Goal: Task Accomplishment & Management: Complete application form

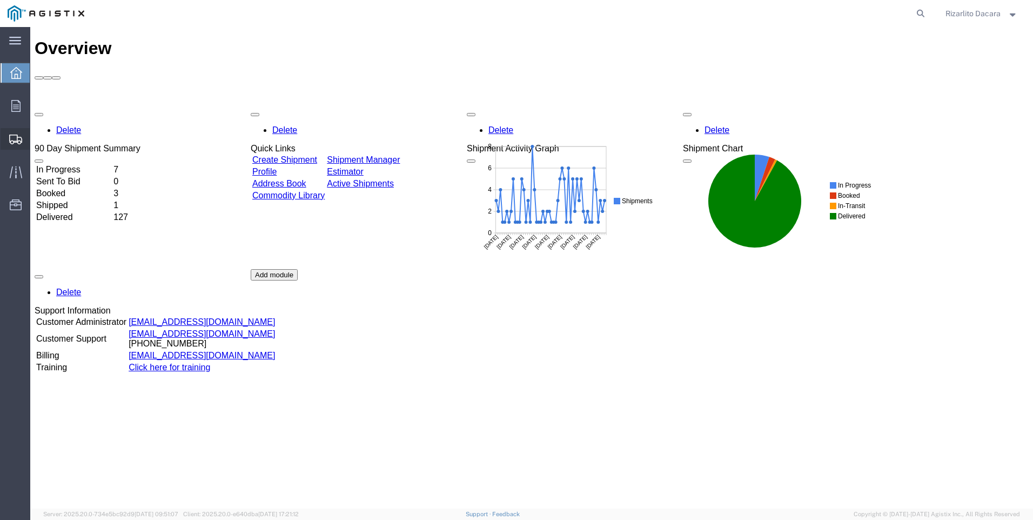
click at [0, 0] on span "Create Shipment" at bounding box center [0, 0] width 0 height 0
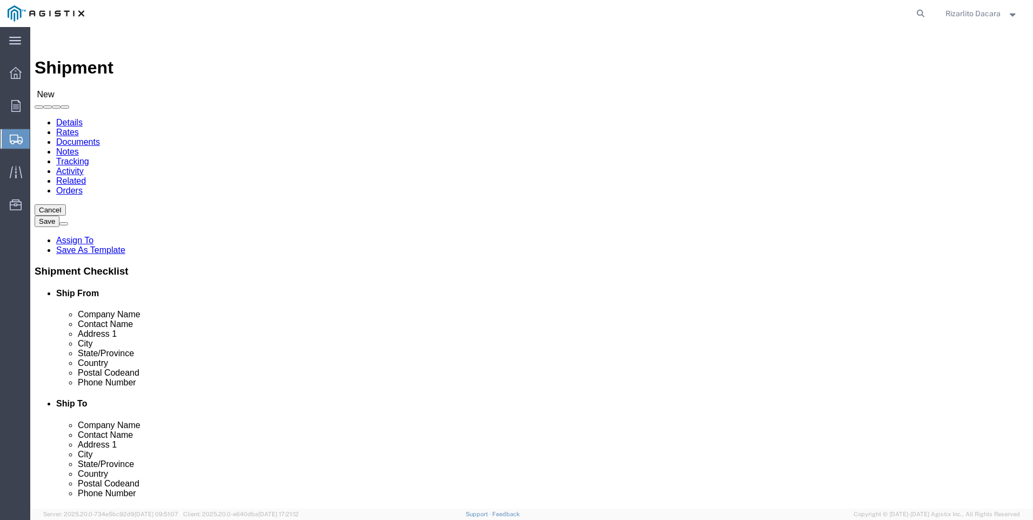
select select
click select "Select MRC Global ([PERSON_NAME] Corp) PG&E"
select select "9596"
click select "Select MRC Global ([PERSON_NAME] Corp) PG&E"
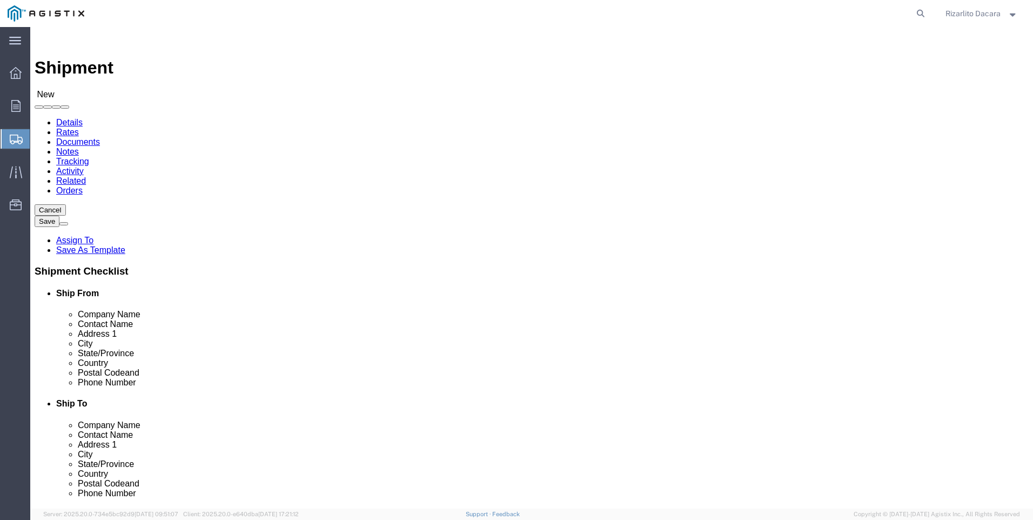
select select
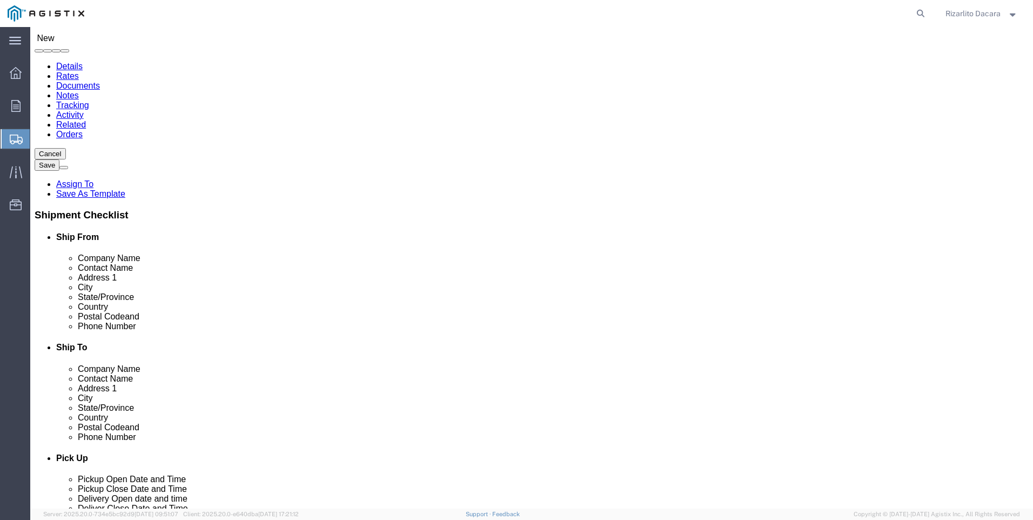
scroll to position [108, 0]
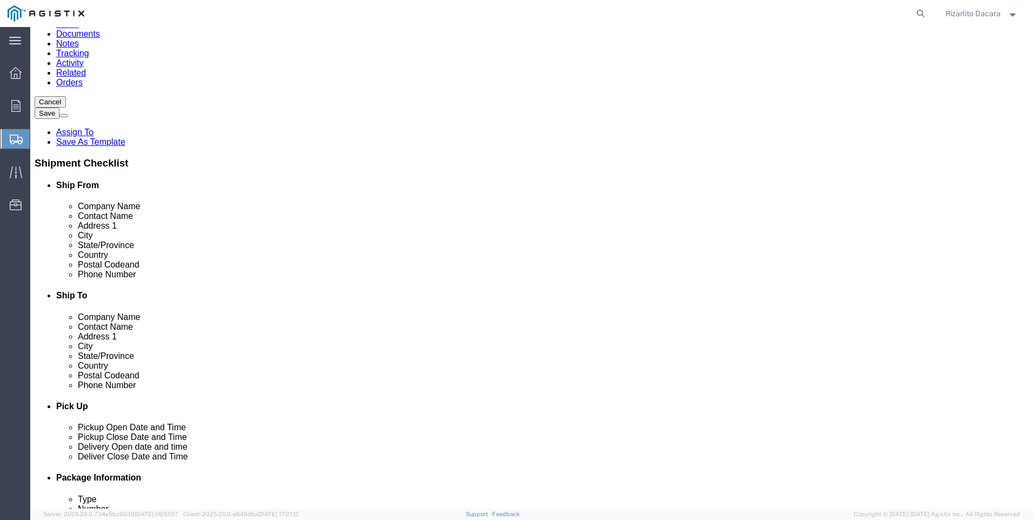
select select "MYPROFILE"
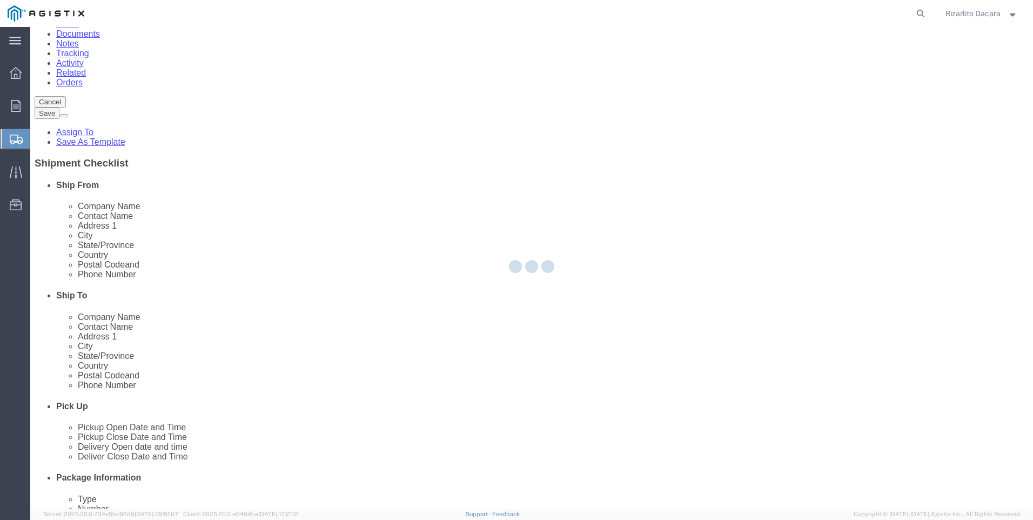
select select "CA"
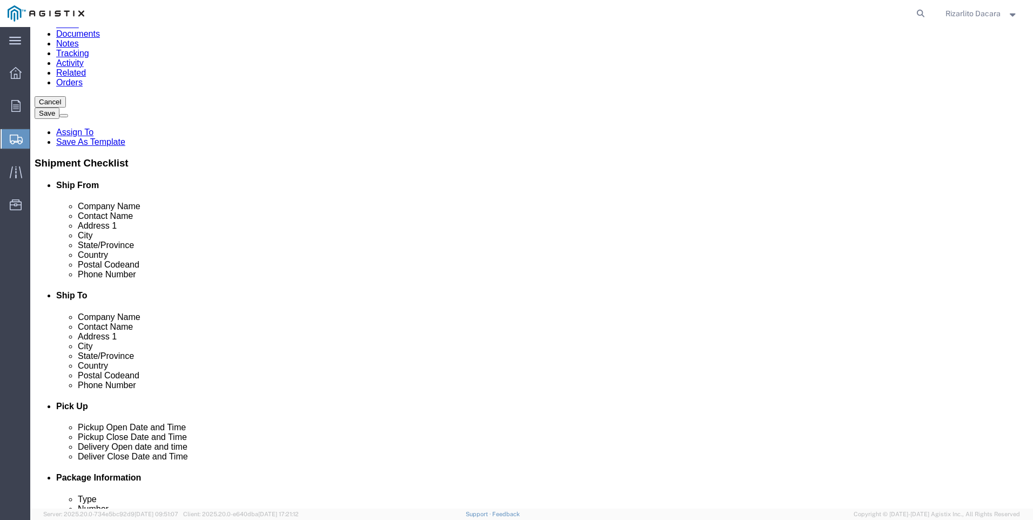
click input "text"
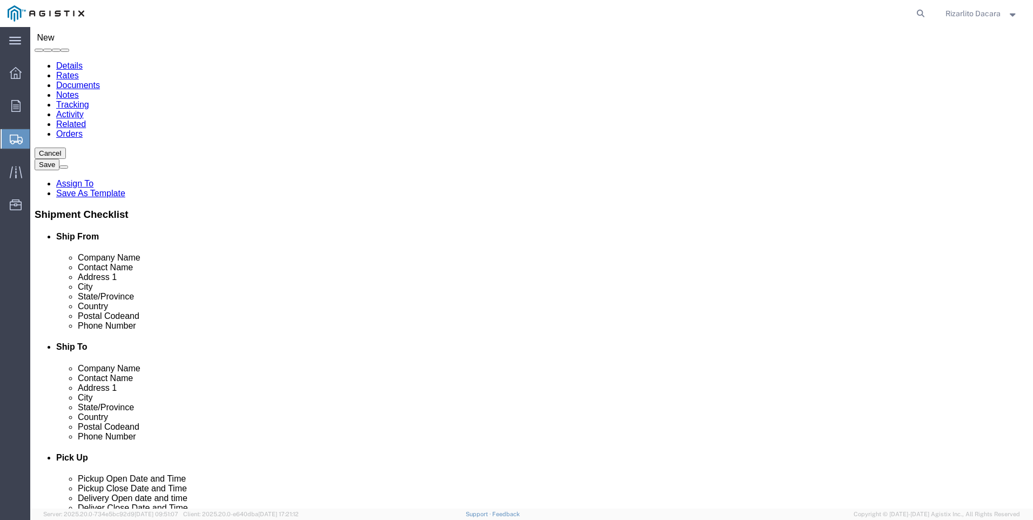
scroll to position [0, 0]
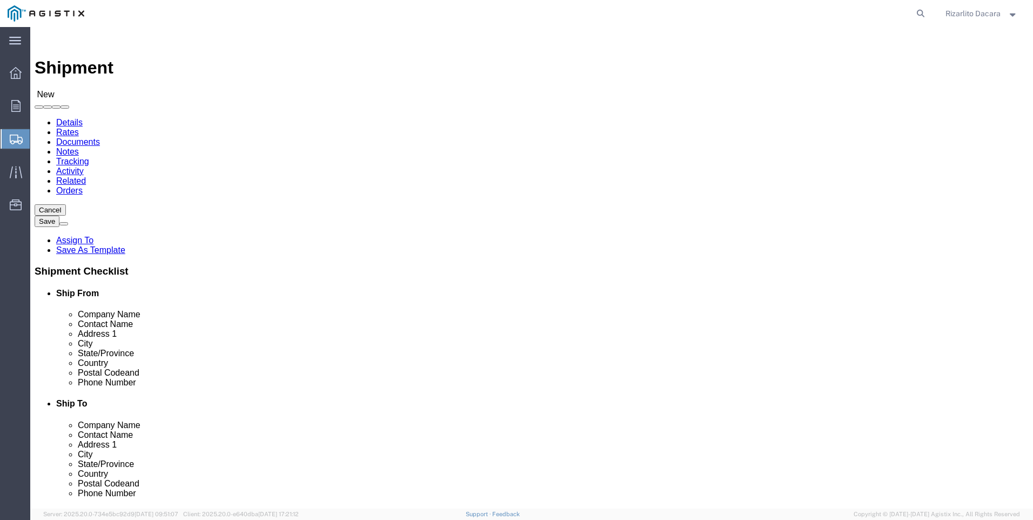
type input "6613916217"
click select "Select All Others [GEOGRAPHIC_DATA] [GEOGRAPHIC_DATA] [GEOGRAPHIC_DATA] [GEOGRA…"
select select "23082"
click select "Select All Others [GEOGRAPHIC_DATA] [GEOGRAPHIC_DATA] [GEOGRAPHIC_DATA] [GEOGRA…"
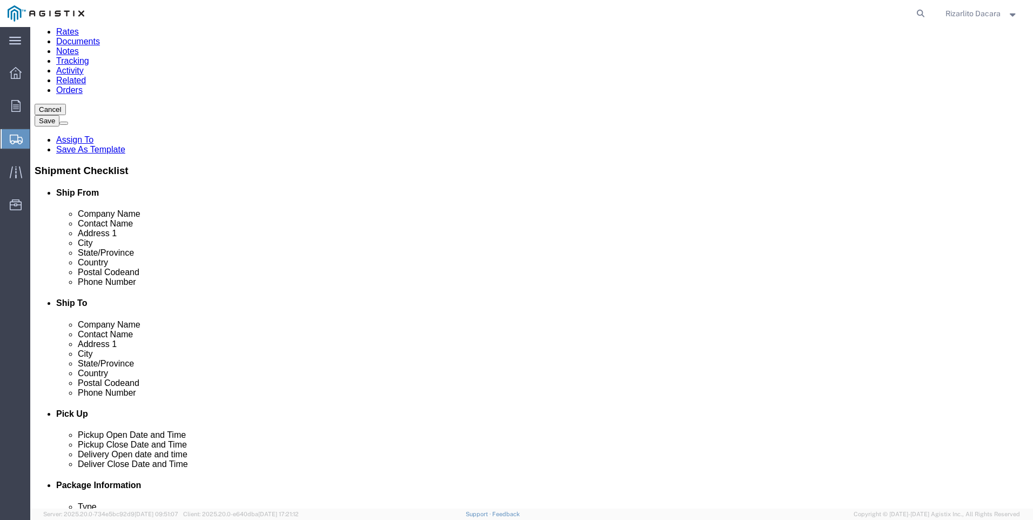
scroll to position [108, 0]
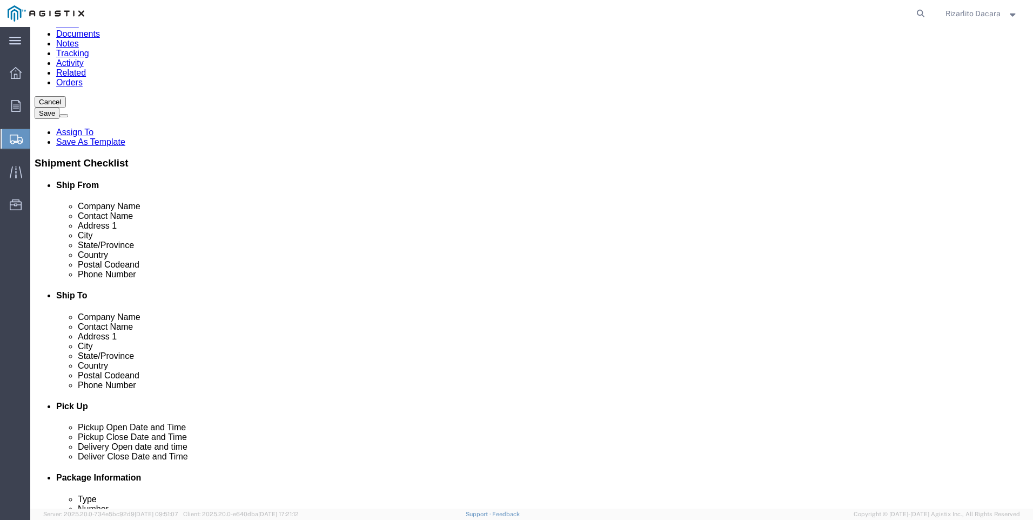
click input "text"
type input "stock"
click p "- PG&E - (Shipping Receiving) [STREET_ADDRESS][PERSON_NAME]"
select select "CA"
type input "Stockton"
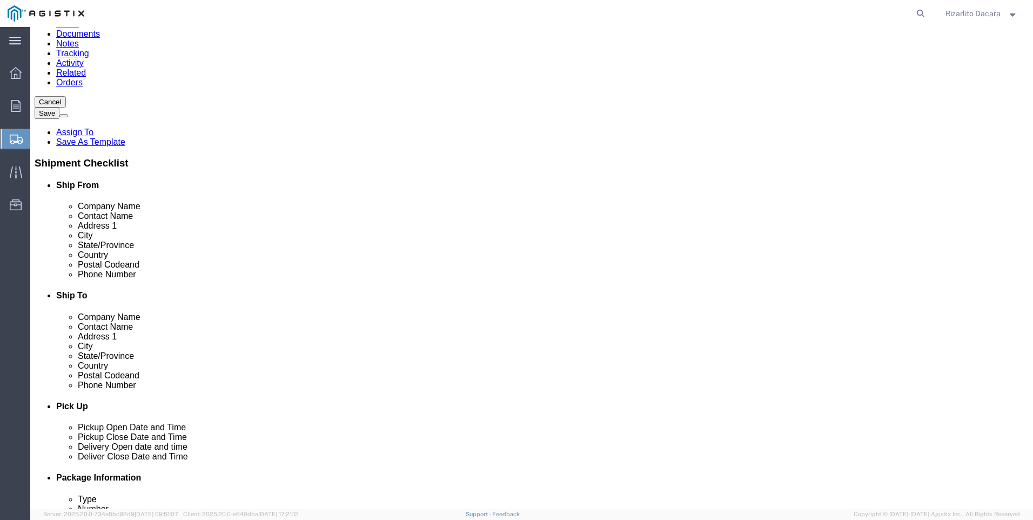
click input "text"
type input "[PHONE_NUMBER]"
click input "text"
type input "S"
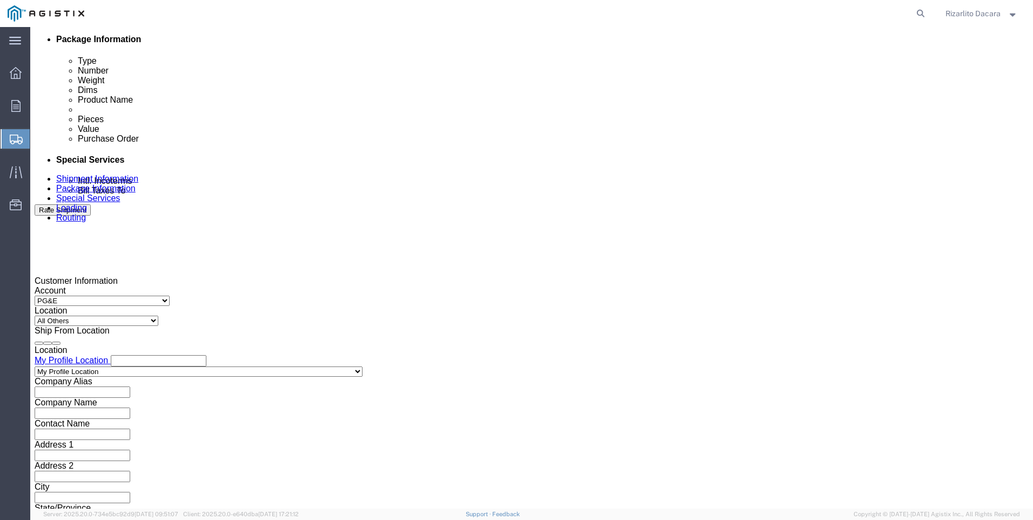
scroll to position [648, 0]
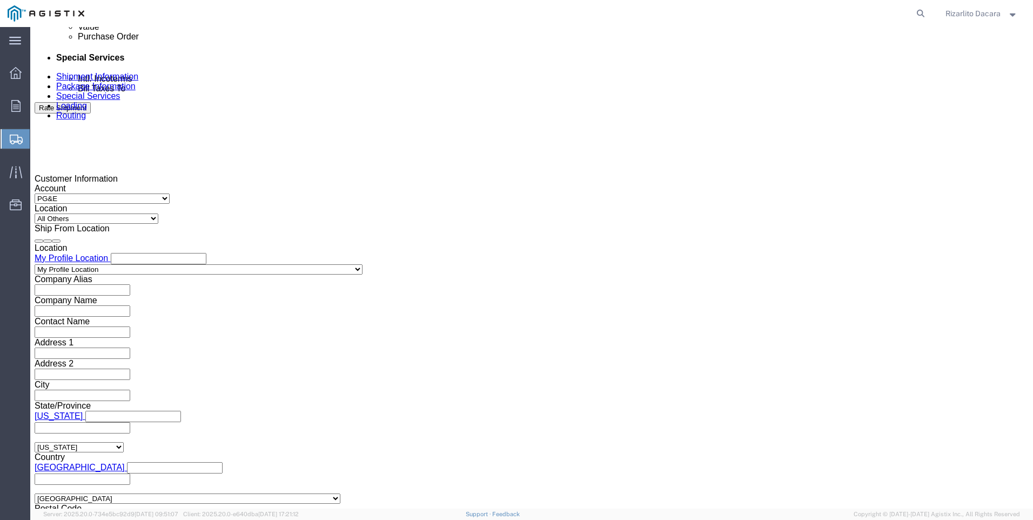
type input "[PERSON_NAME]"
click div "[DATE] 5:00 PM"
click input "5:00 PM"
type input "7:00 AM"
click button "Apply"
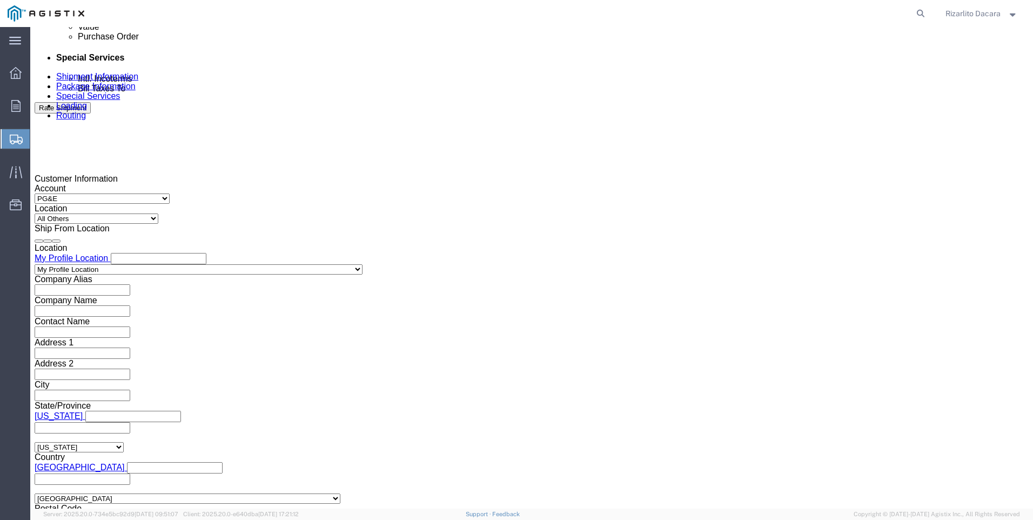
click div "[DATE] 8:00 AM"
type input "10:00 AM"
click button "Apply"
click div
click input "11:00 AM"
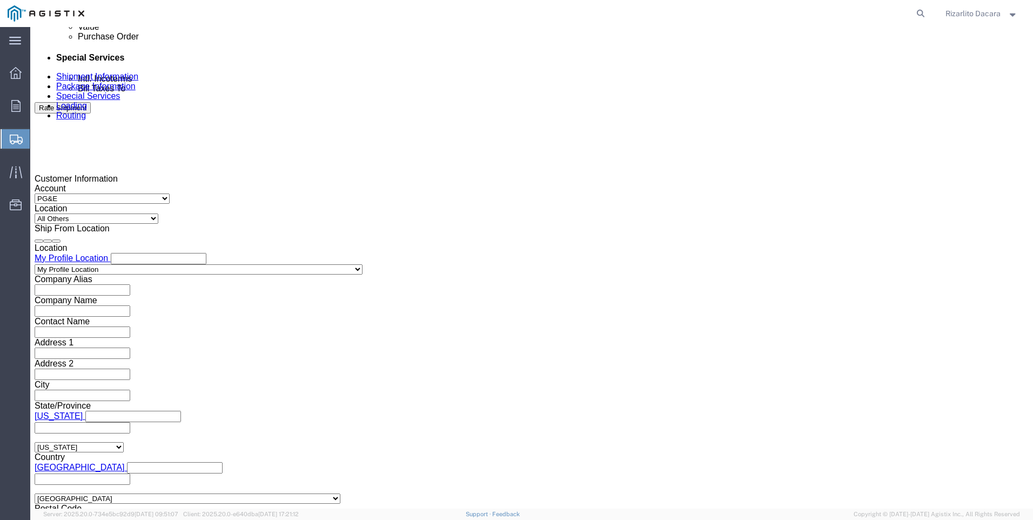
type input "7:00 AM"
click button "Apply"
click div
type input "11:00 AM"
click button "Apply"
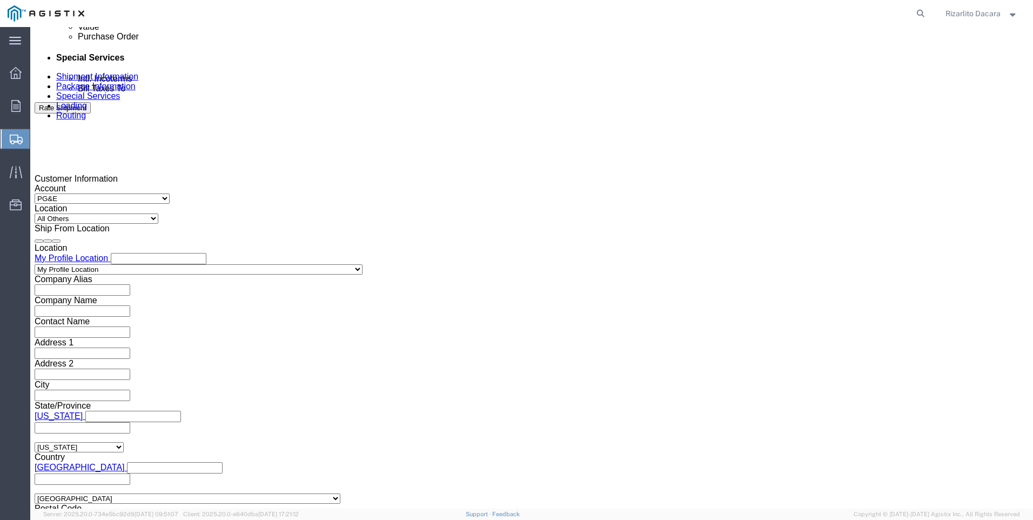
click input "text"
type input "1"
type input "3501416527"
click select "Select Account Type Activity ID Airline Appointment Number ASN Batch Request # …"
select select "SALEORDR"
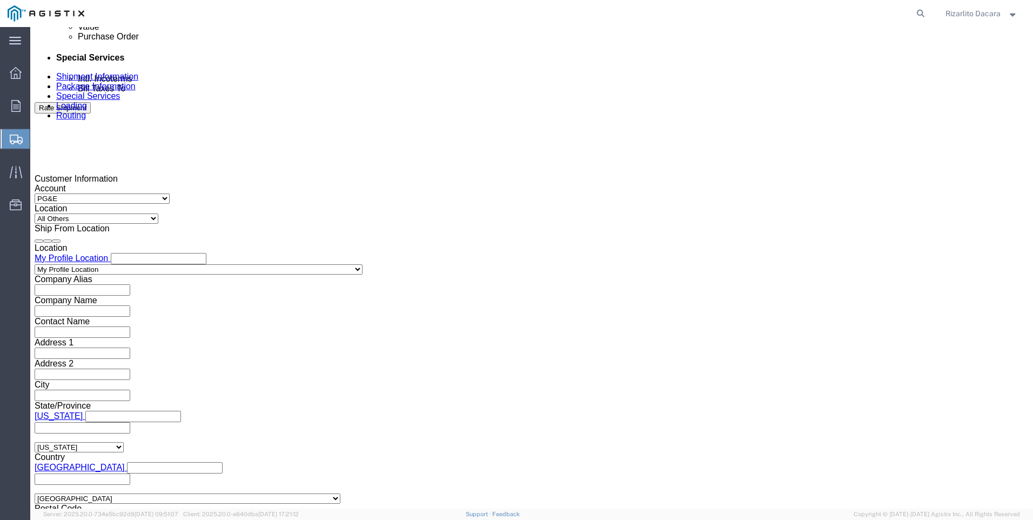
click select "Select Account Type Activity ID Airline Appointment Number ASN Batch Request # …"
click input "text"
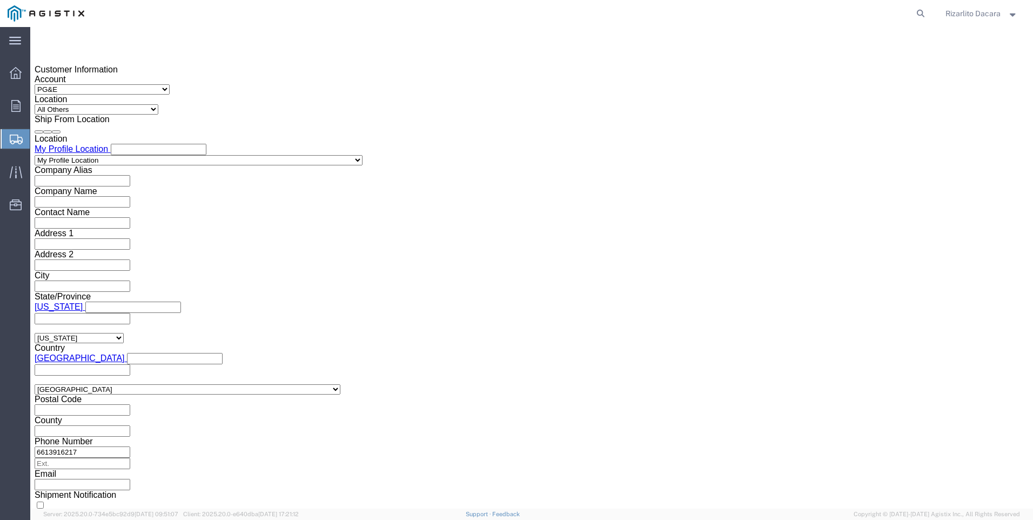
scroll to position [763, 0]
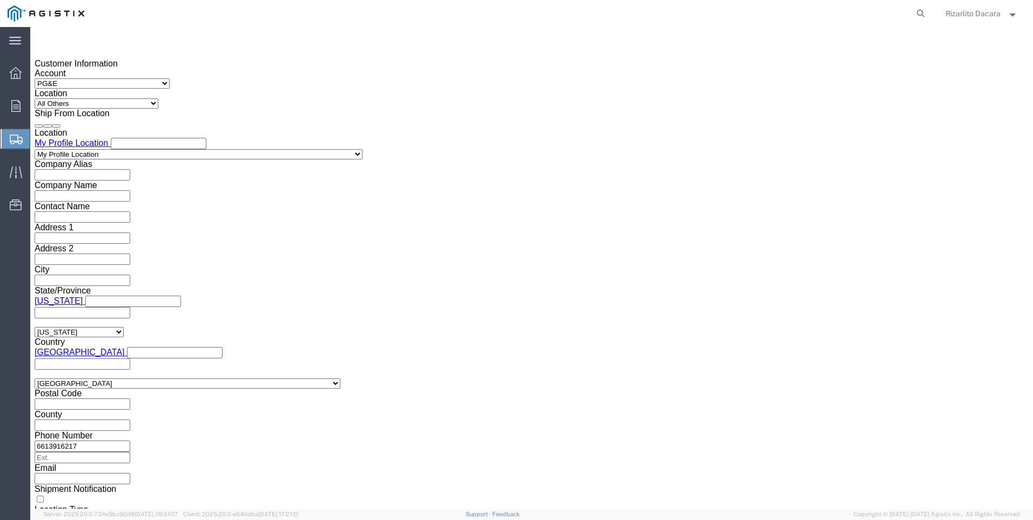
type input "10000042563"
click button "Continue"
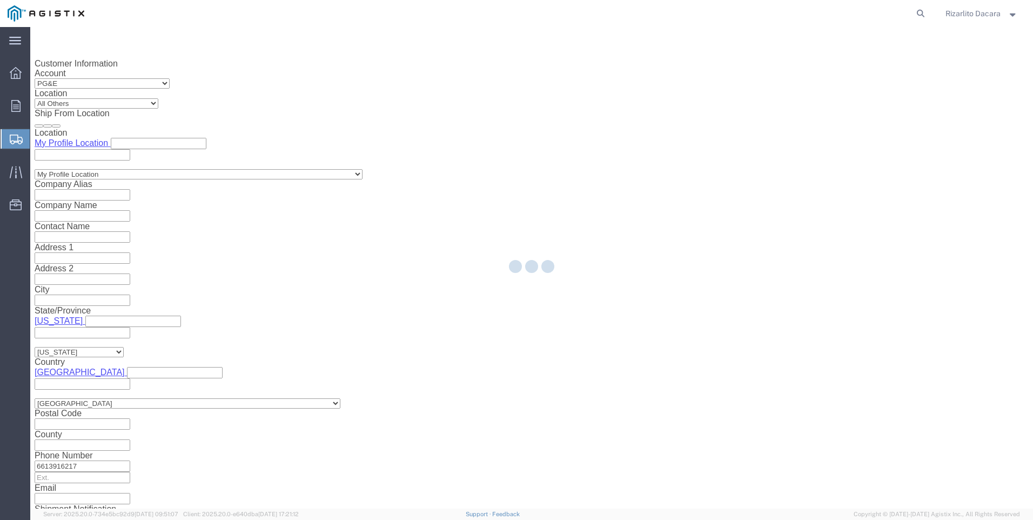
select select "21483"
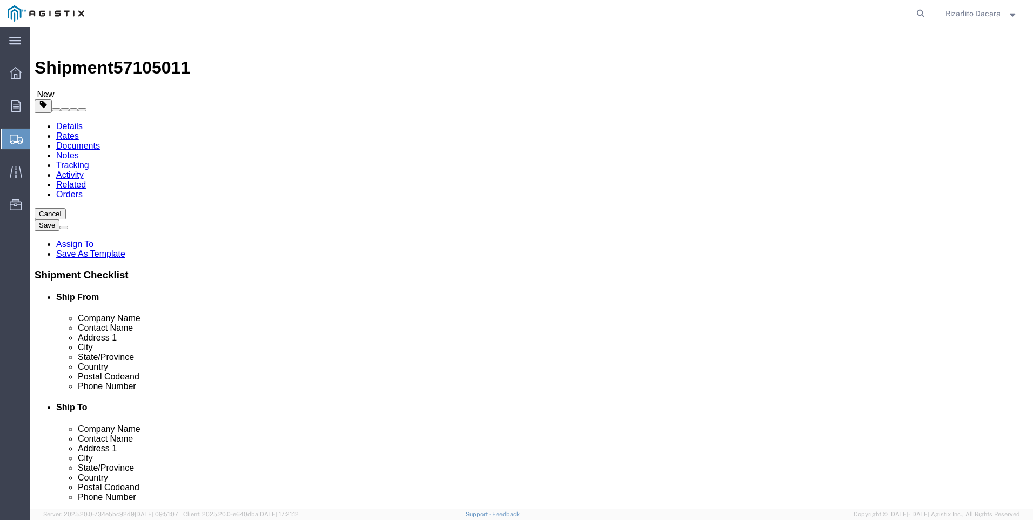
click select "Select Bulk Bundle(s) Cardboard Box(es) Carton(s) Crate(s) Drum(s) (Fiberboard)…"
select select "PSNS"
click select "Select Bulk Bundle(s) Cardboard Box(es) Carton(s) Crate(s) Drum(s) (Fiberboard)…"
click input "text"
type input "48"
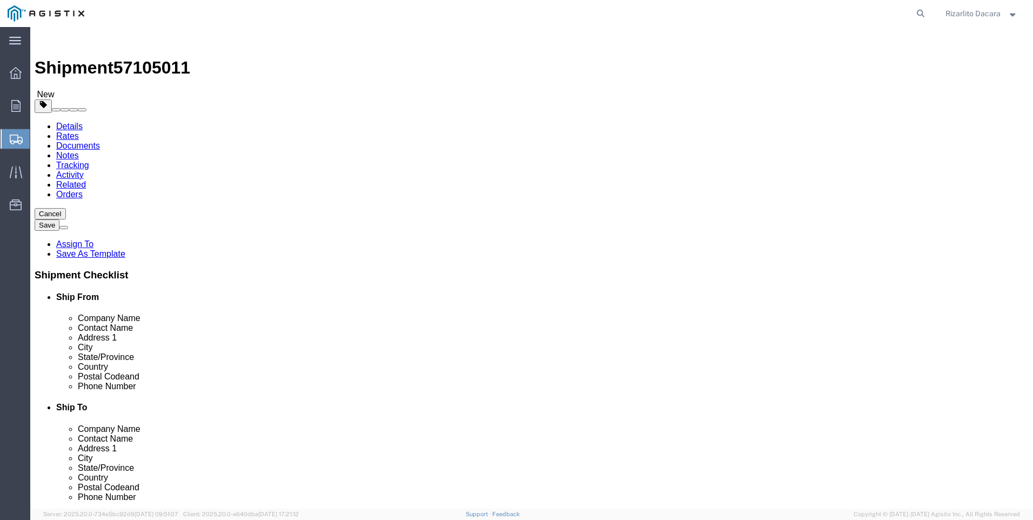
type input "40"
type input "16"
type input "1370"
click span
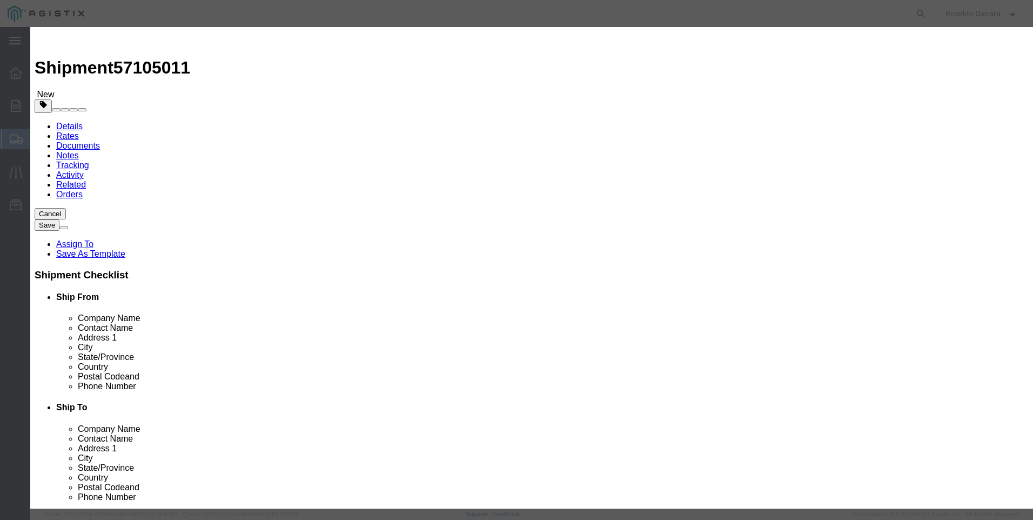
click input "text"
type input "10 600# w/n flg std bore rf"
click input "0"
type input "7"
drag, startPoint x: 580, startPoint y: 38, endPoint x: 511, endPoint y: 57, distance: 71.7
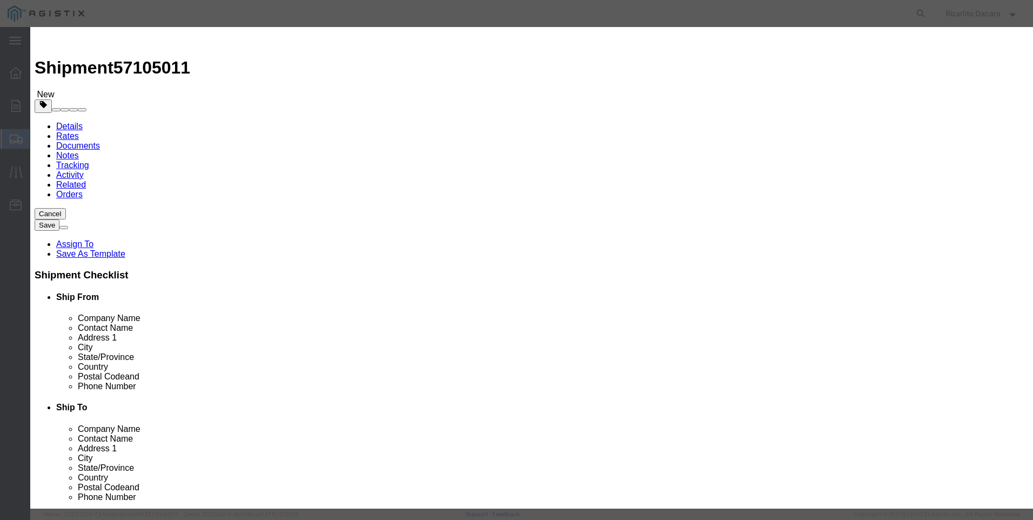
click h3 "Add content"
click input "text"
type input "4,497.64"
click select "Select 50 55 60 65 70 85 92.5 100 125 175 250 300 400"
select select "60"
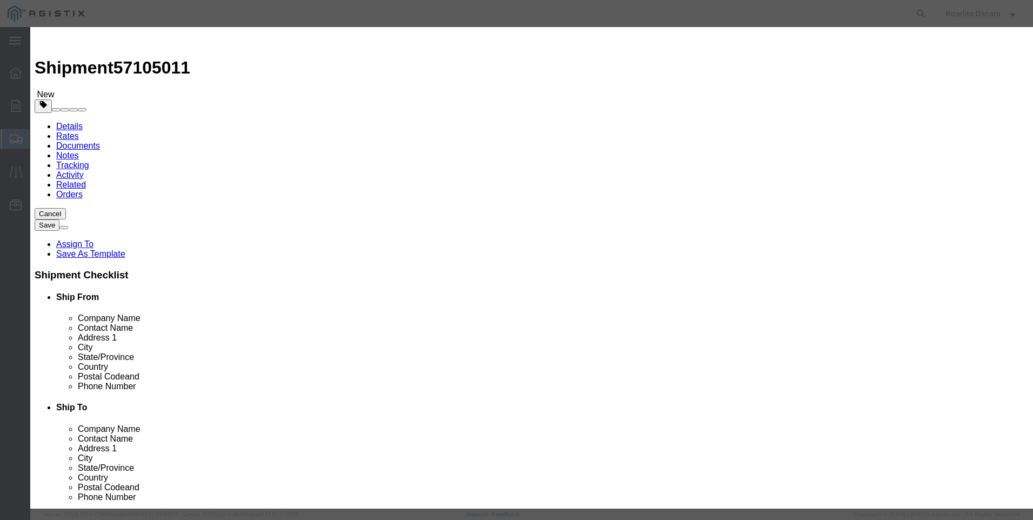
click select "Select 50 55 60 65 70 85 92.5 100 125 175 250 300 400"
drag, startPoint x: 656, startPoint y: 392, endPoint x: 660, endPoint y: 386, distance: 7.0
click button "Save & Close"
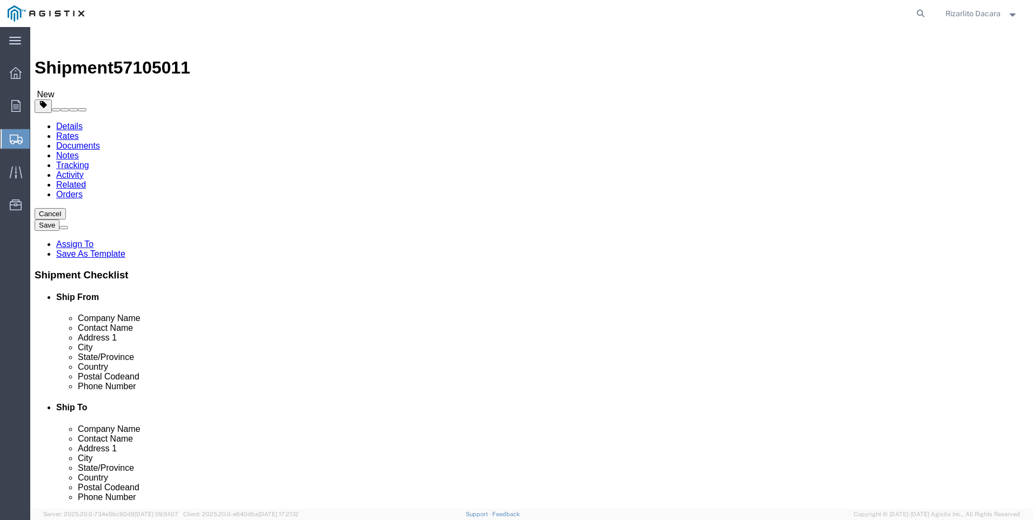
click button "Rate Shipment"
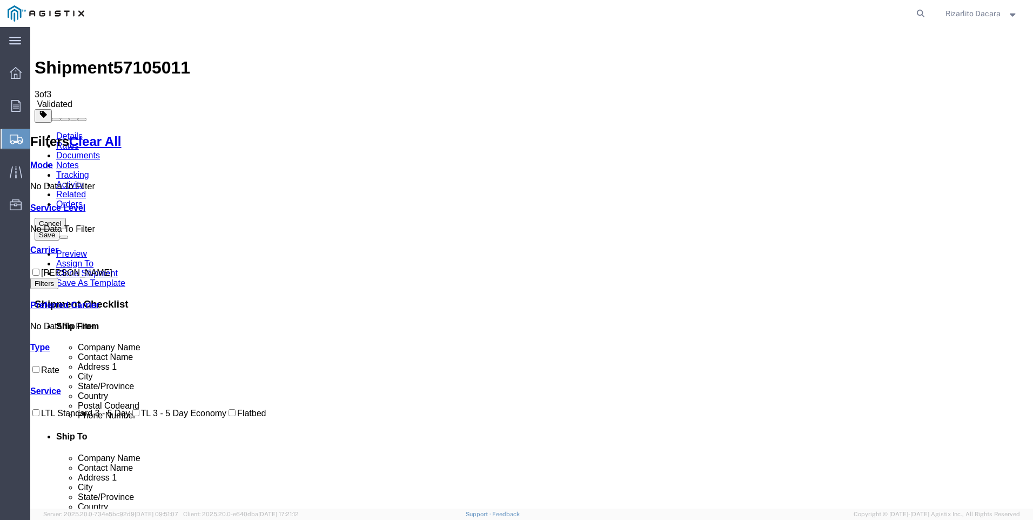
checkbox input "true"
